Goal: Navigation & Orientation: Find specific page/section

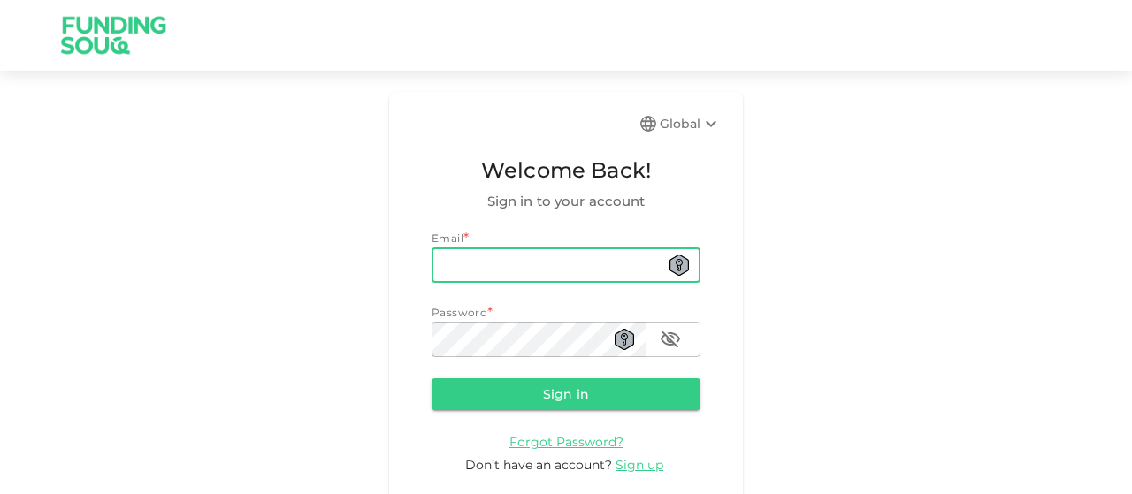
click at [565, 262] on input "email" at bounding box center [566, 265] width 269 height 35
type input "[EMAIL_ADDRESS][DOMAIN_NAME]"
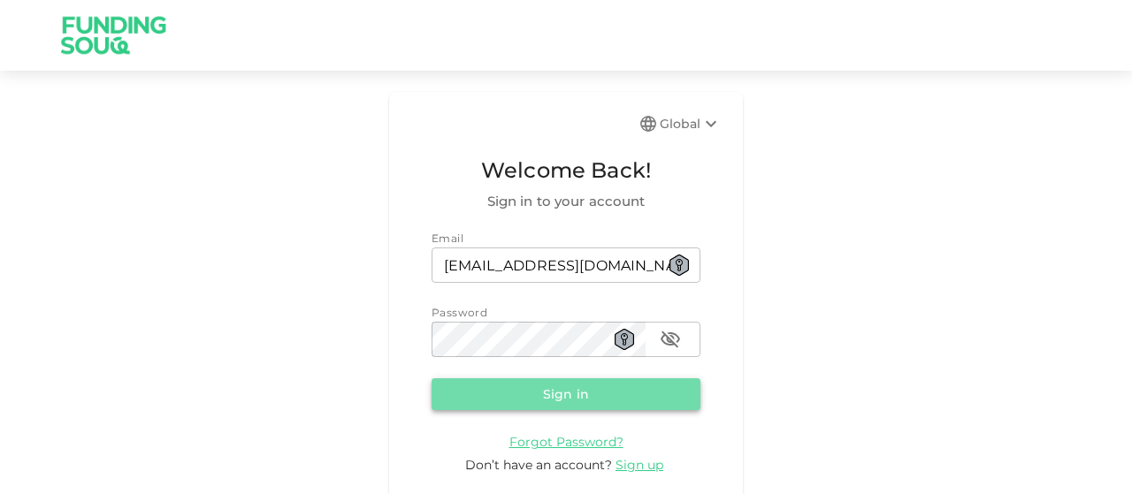
click at [541, 391] on button "Sign in" at bounding box center [566, 394] width 269 height 32
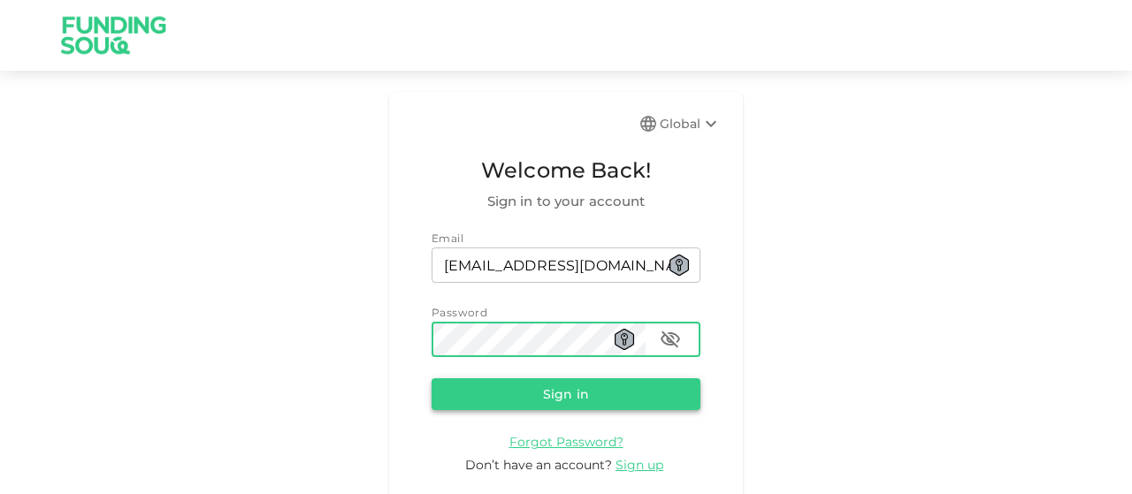
click at [539, 397] on button "Sign in" at bounding box center [566, 394] width 269 height 32
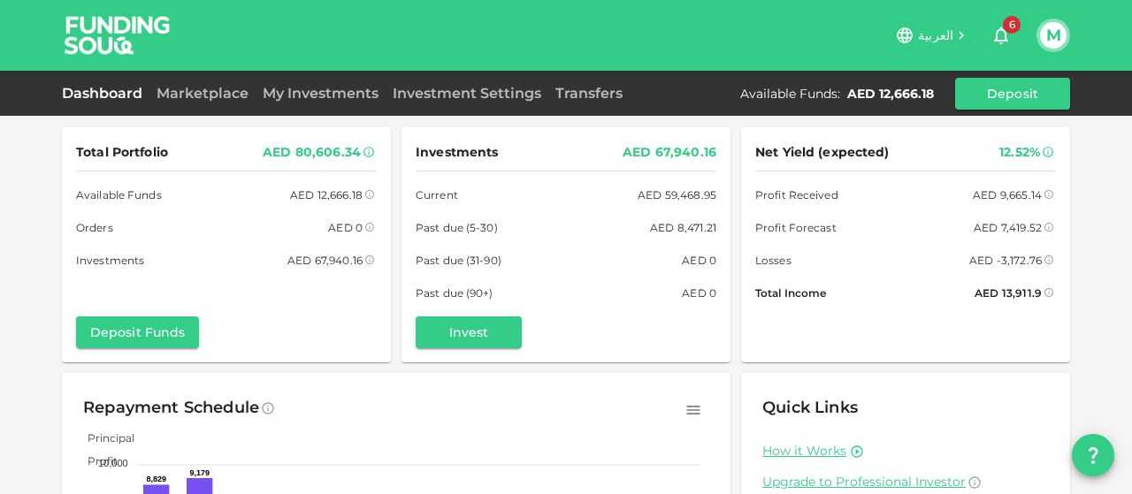
click at [240, 271] on div "Total Portfolio AED 80,606.34 Available Funds AED 12,666.18 Orders AED 0 Invest…" at bounding box center [226, 244] width 301 height 207
click at [331, 97] on link "My Investments" at bounding box center [321, 93] width 130 height 17
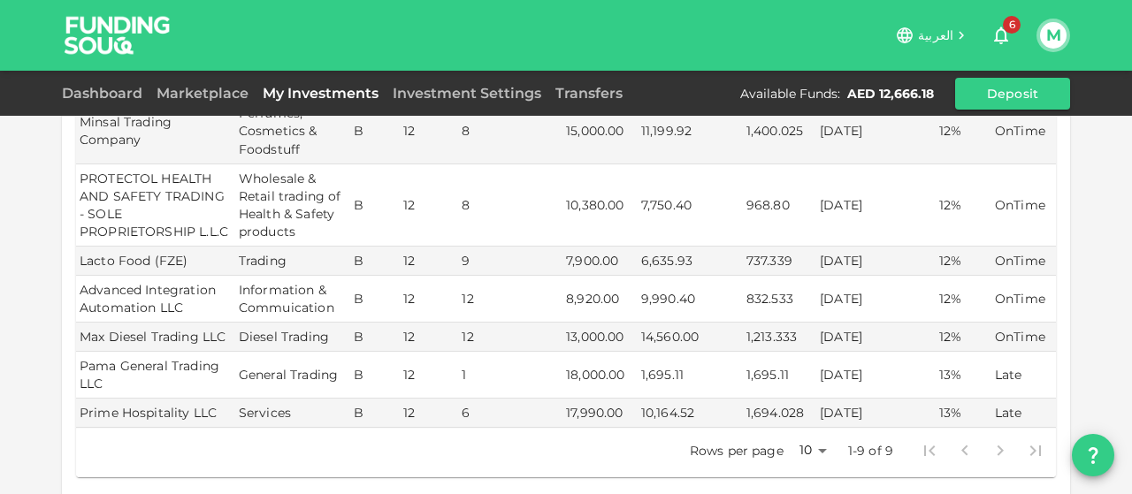
scroll to position [405, 0]
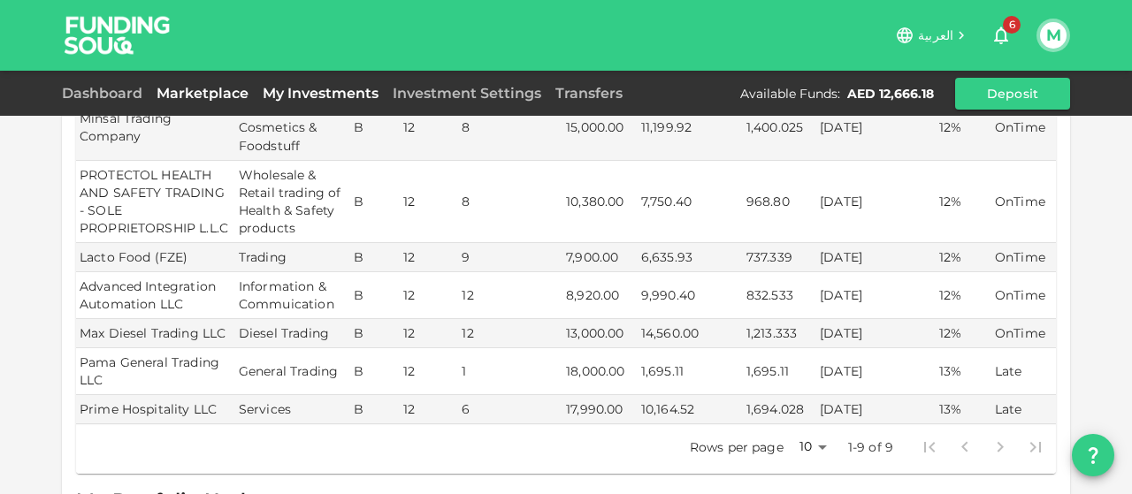
click at [199, 90] on link "Marketplace" at bounding box center [202, 93] width 106 height 17
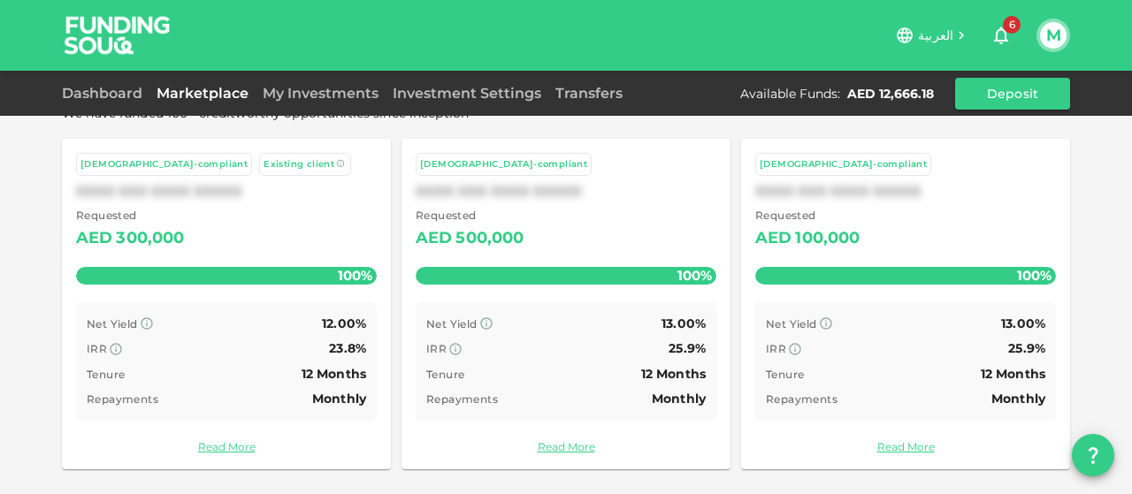
scroll to position [159, 0]
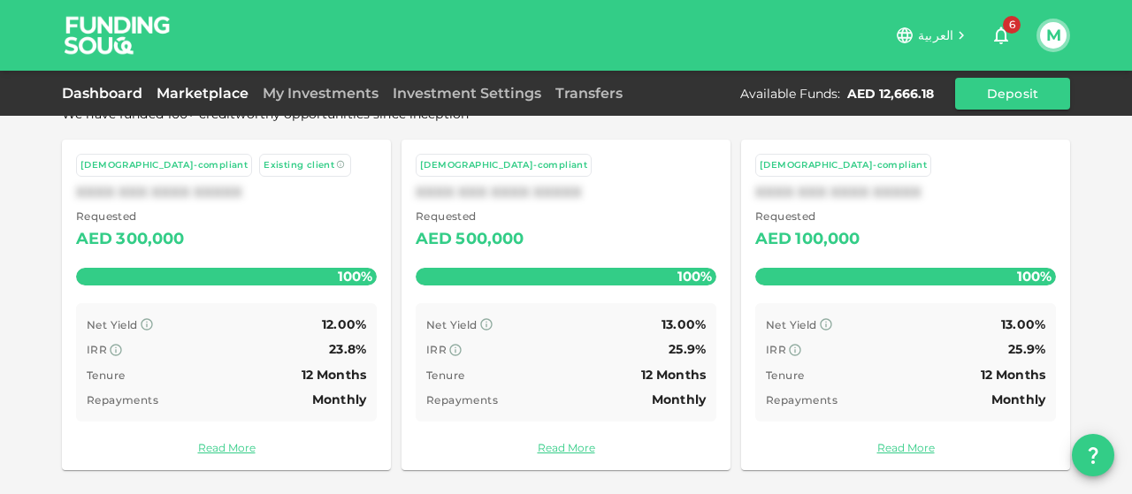
click at [111, 94] on link "Dashboard" at bounding box center [106, 93] width 88 height 17
